Goal: Task Accomplishment & Management: Use online tool/utility

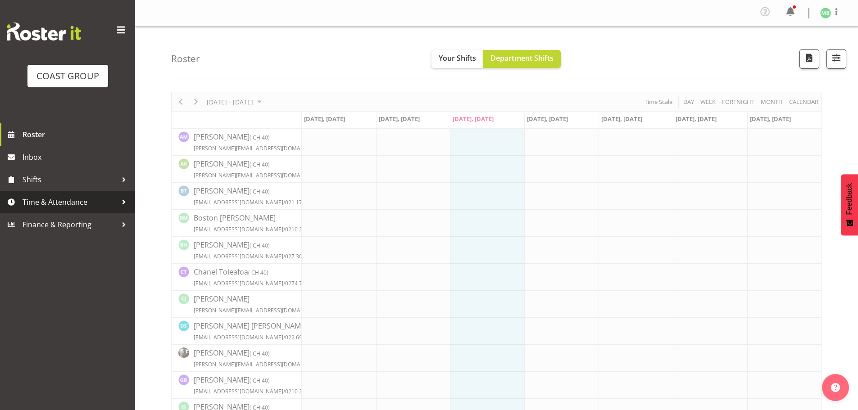
click at [57, 202] on span "Time & Attendance" at bounding box center [70, 202] width 95 height 14
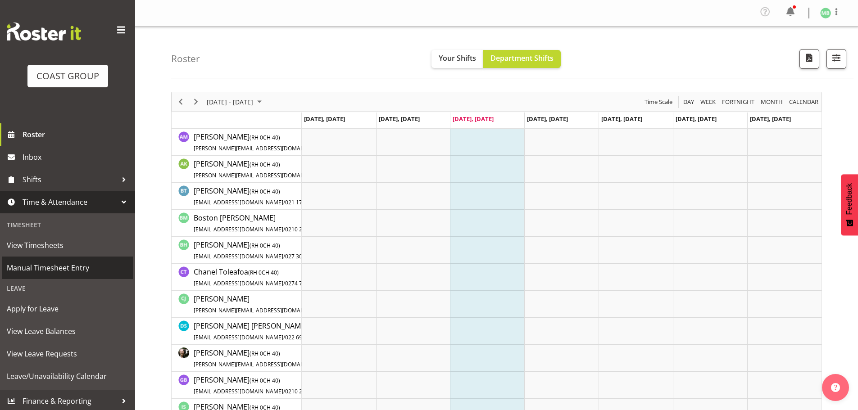
click at [71, 265] on span "Manual Timesheet Entry" at bounding box center [68, 268] width 122 height 14
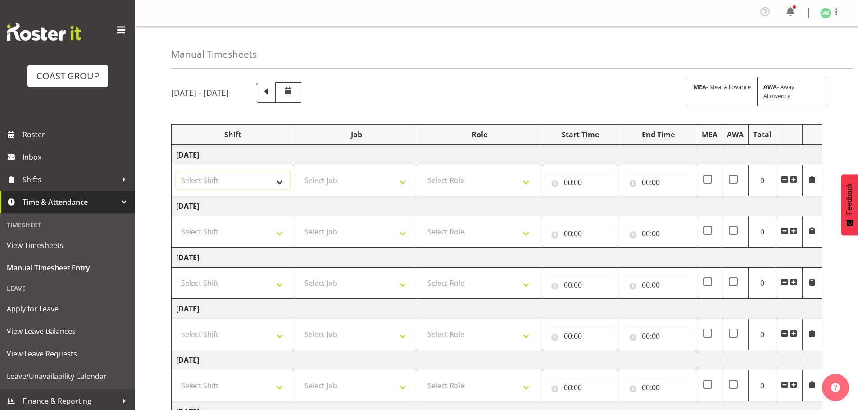
click at [254, 179] on select "Select Shift AKL SIGN ADMIN1 (LEAVE ALONE, DONT MAKE INACTIVE) DW ACCOUNT MANAG…" at bounding box center [233, 181] width 114 height 18
select select "16481"
click at [176, 172] on select "Select Shift AKL SIGN ADMIN1 (LEAVE ALONE, DONT MAKE INACTIVE) DW ACCOUNT MANAG…" at bounding box center [233, 181] width 114 height 18
click at [334, 185] on select "Select Job 1 Carlton Events 1 Carlton Hamilton 1 Carlton Wellington 1 EHS WAREH…" at bounding box center [356, 181] width 114 height 18
select select "9465"
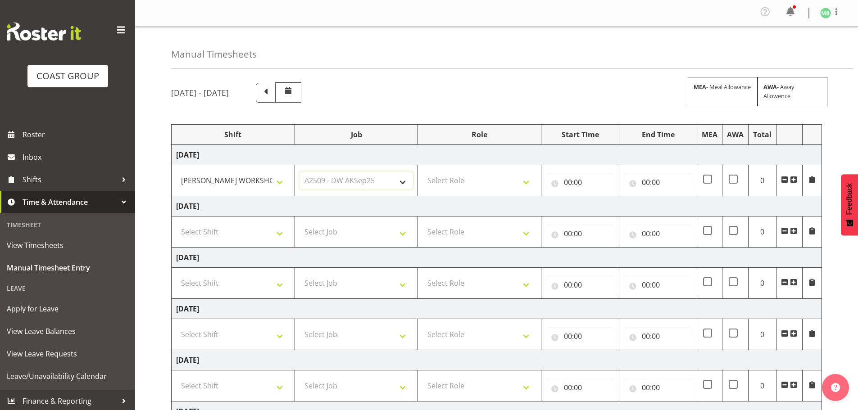
click at [299, 172] on select "Select Job 1 Carlton Events 1 Carlton Hamilton 1 Carlton Wellington 1 EHS WAREH…" at bounding box center [356, 181] width 114 height 18
click at [445, 180] on select "Select Role FABRICATION DW" at bounding box center [479, 181] width 114 height 18
select select "543"
click at [422, 172] on select "Select Role FABRICATION DW" at bounding box center [479, 181] width 114 height 18
click at [566, 181] on input "00:00" at bounding box center [580, 182] width 68 height 18
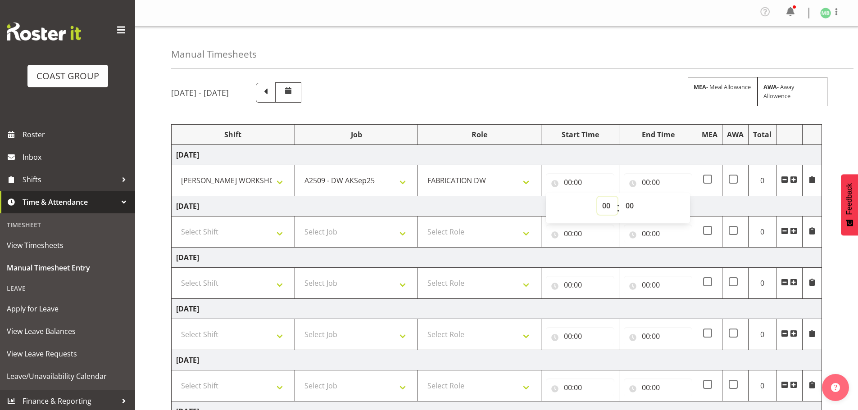
click at [602, 205] on select "00 01 02 03 04 05 06 07 08 09 10 11 12 13 14 15 16 17 18 19 20 21 22 23" at bounding box center [607, 206] width 20 height 18
select select "6"
click at [597, 197] on select "00 01 02 03 04 05 06 07 08 09 10 11 12 13 14 15 16 17 18 19 20 21 22 23" at bounding box center [607, 206] width 20 height 18
type input "06:00"
click at [649, 181] on input "00:00" at bounding box center [658, 182] width 68 height 18
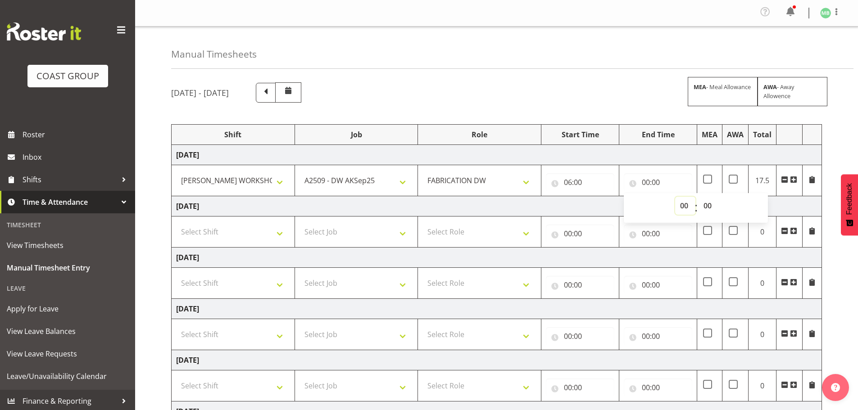
click at [681, 208] on select "00 01 02 03 04 05 06 07 08 09 10 11 12 13 14 15 16 17 18 19 20 21 22 23" at bounding box center [685, 206] width 20 height 18
select select "14"
click at [675, 197] on select "00 01 02 03 04 05 06 07 08 09 10 11 12 13 14 15 16 17 18 19 20 21 22 23" at bounding box center [685, 206] width 20 height 18
type input "14:00"
click at [709, 205] on select "00 01 02 03 04 05 06 07 08 09 10 11 12 13 14 15 16 17 18 19 20 21 22 23 24 25 2…" at bounding box center [708, 206] width 20 height 18
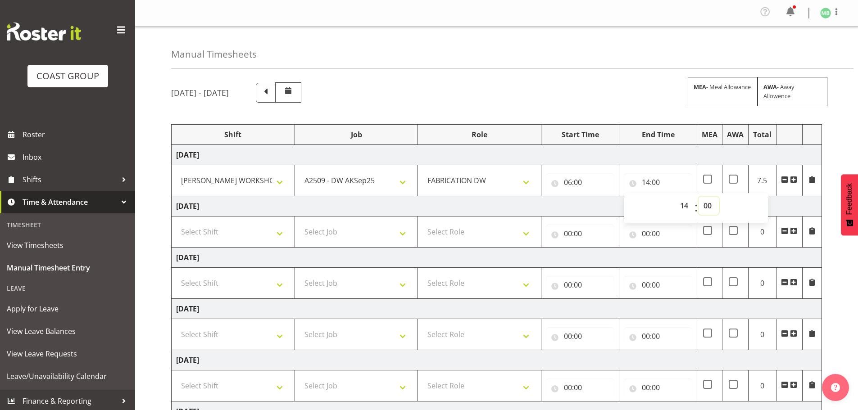
select select "30"
click at [698, 197] on select "00 01 02 03 04 05 06 07 08 09 10 11 12 13 14 15 16 17 18 19 20 21 22 23 24 25 2…" at bounding box center [708, 206] width 20 height 18
type input "14:30"
click at [838, 272] on div "September 10th - September 16th 2025 MEA - Meal Allowance AWA - Away Allowence …" at bounding box center [514, 315] width 687 height 479
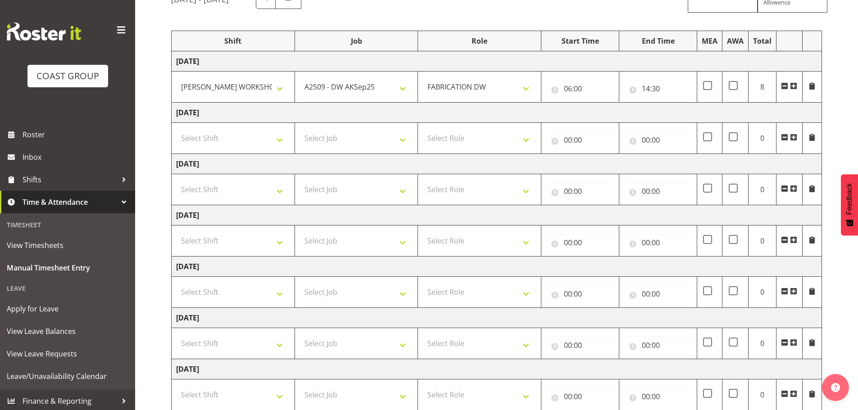
scroll to position [151, 0]
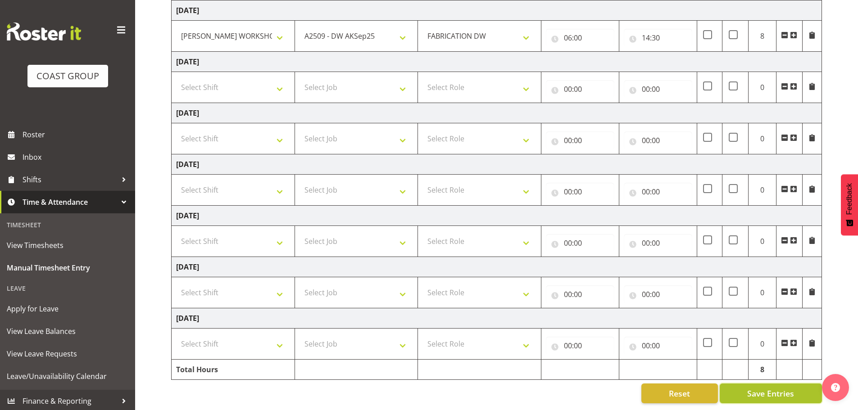
click at [779, 388] on span "Save Entries" at bounding box center [770, 394] width 47 height 12
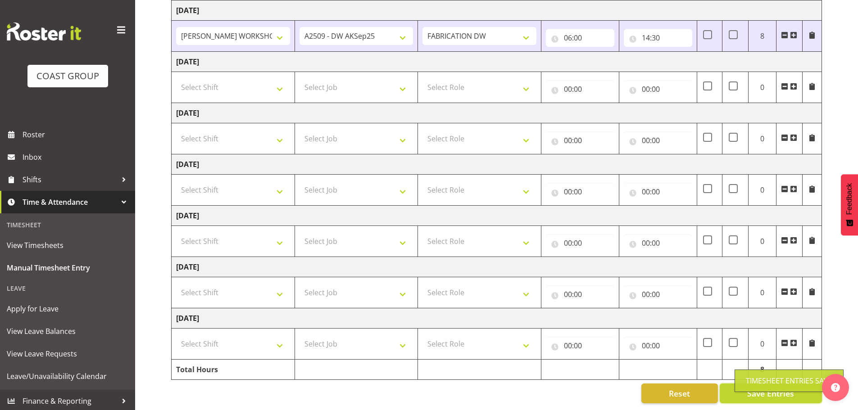
scroll to position [0, 0]
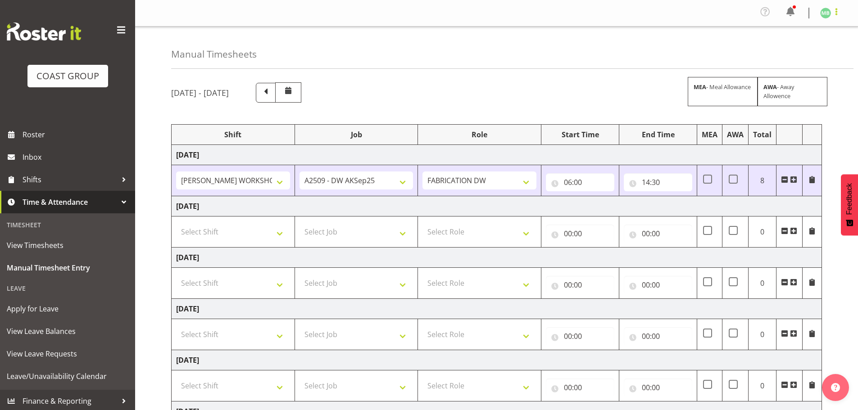
click at [837, 10] on span at bounding box center [836, 11] width 11 height 11
click at [778, 50] on link "Log Out" at bounding box center [798, 49] width 86 height 16
